Goal: Information Seeking & Learning: Learn about a topic

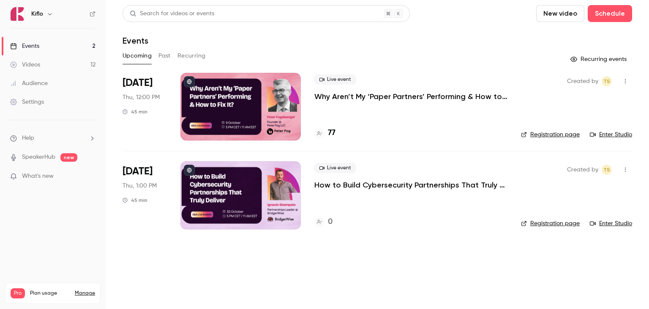
click at [360, 96] on p "Why Aren’t My ‘Paper Partners’ Performing & How to Fix It?" at bounding box center [411, 96] width 193 height 10
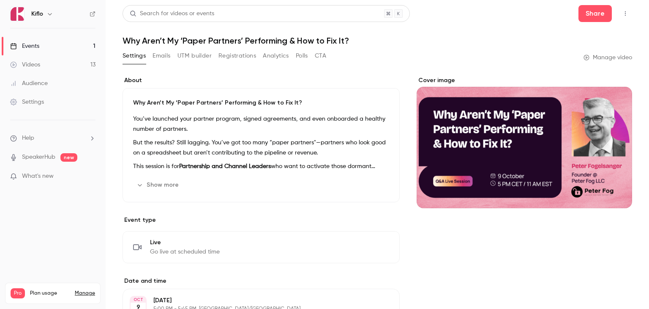
click at [277, 58] on button "Analytics" at bounding box center [276, 56] width 26 height 14
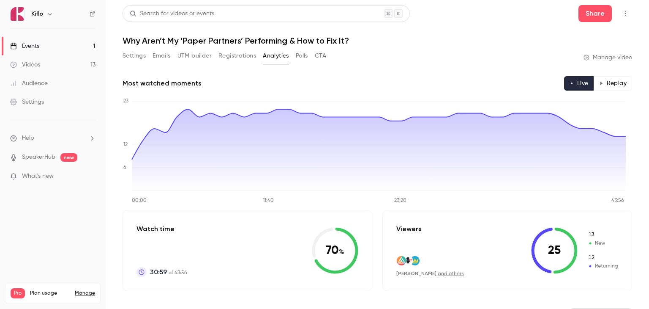
click at [225, 56] on button "Registrations" at bounding box center [238, 56] width 38 height 14
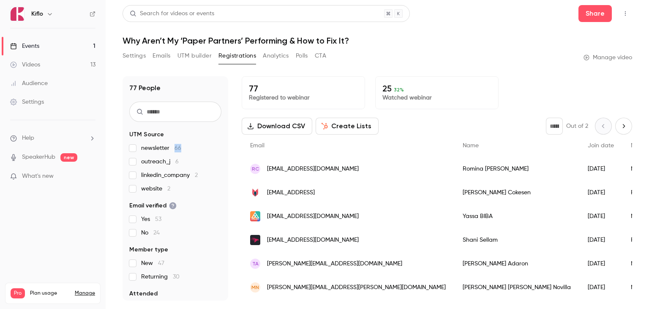
drag, startPoint x: 177, startPoint y: 149, endPoint x: 173, endPoint y: 148, distance: 4.3
click at [173, 148] on span "newsletter 66" at bounding box center [161, 148] width 40 height 8
click at [381, 65] on div "Settings Emails UTM builder Registrations Analytics Polls CTA Manage video" at bounding box center [378, 57] width 510 height 17
drag, startPoint x: 181, startPoint y: 149, endPoint x: 174, endPoint y: 149, distance: 6.8
click at [174, 149] on label "newsletter 66" at bounding box center [175, 148] width 92 height 8
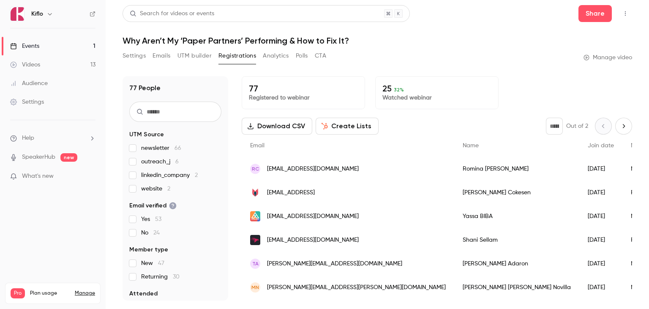
click at [379, 60] on div "Settings Emails UTM builder Registrations Analytics Polls CTA Manage video" at bounding box center [378, 57] width 510 height 17
drag, startPoint x: 181, startPoint y: 161, endPoint x: 174, endPoint y: 162, distance: 7.7
click at [174, 162] on label "outreach_j 6" at bounding box center [175, 161] width 92 height 8
click at [359, 48] on div "Search for videos or events Share Why Aren’t My ‘Paper Partners’ Performing & H…" at bounding box center [378, 152] width 510 height 295
click at [71, 46] on link "Events 1" at bounding box center [53, 46] width 106 height 19
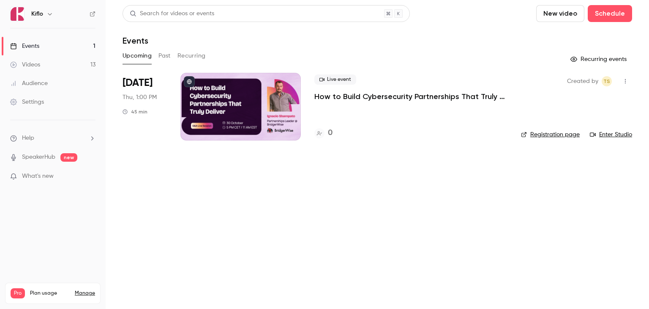
click at [164, 57] on button "Past" at bounding box center [165, 56] width 12 height 14
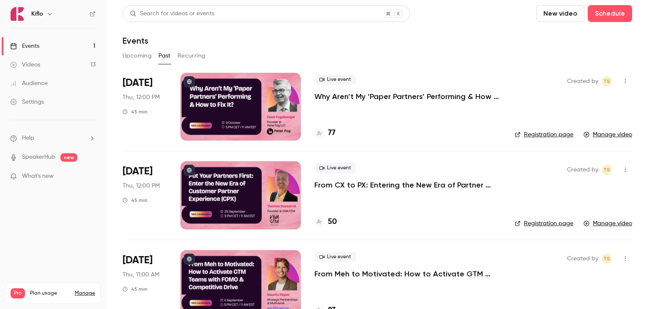
click at [359, 96] on p "Why Aren’t My ‘Paper Partners’ Performing & How to Fix It?" at bounding box center [408, 96] width 187 height 10
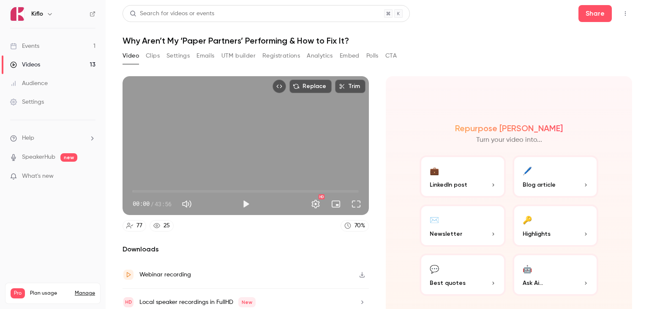
click at [318, 55] on button "Analytics" at bounding box center [320, 56] width 26 height 14
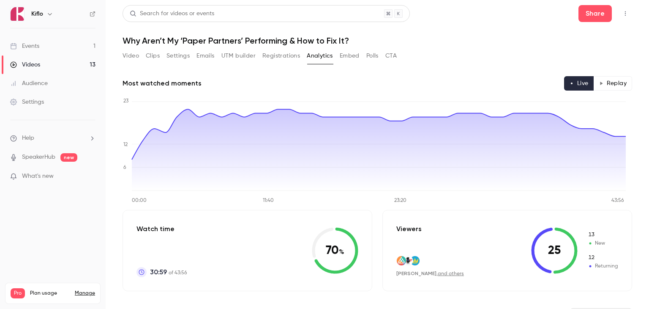
click at [82, 46] on link "Events 1" at bounding box center [53, 46] width 106 height 19
